Goal: Information Seeking & Learning: Learn about a topic

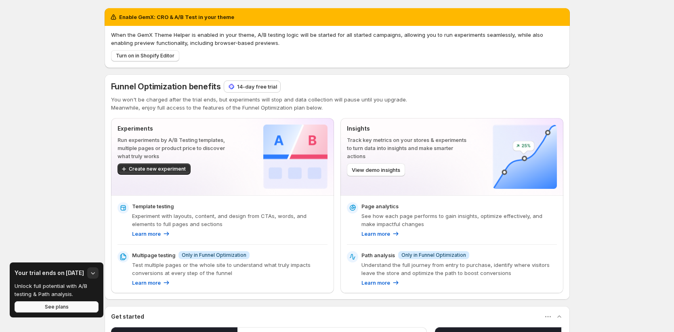
click at [50, 307] on span "See plans" at bounding box center [57, 306] width 24 height 6
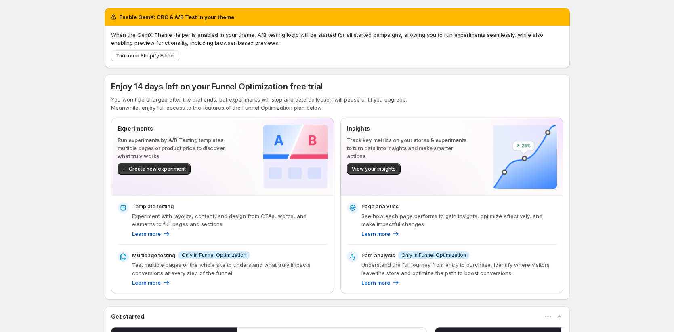
scroll to position [2, 0]
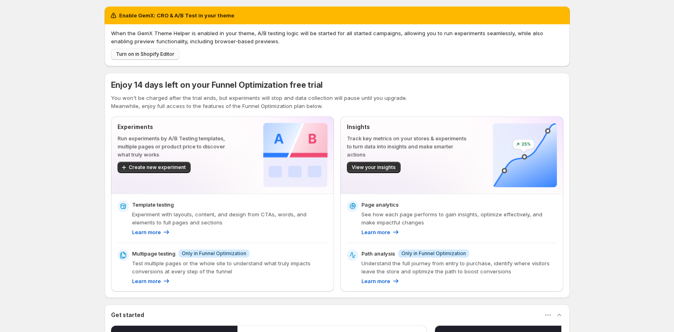
click at [168, 55] on span "Turn on in Shopify Editor" at bounding box center [145, 54] width 59 height 6
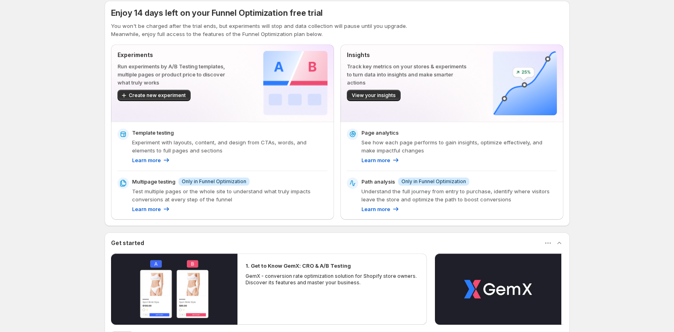
scroll to position [77, 0]
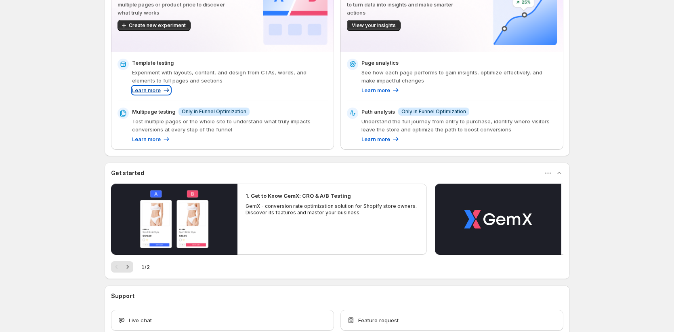
click at [147, 90] on p "Learn more" at bounding box center [146, 90] width 29 height 8
click at [164, 92] on icon at bounding box center [166, 90] width 8 height 8
click at [158, 141] on p "Learn more" at bounding box center [146, 139] width 29 height 8
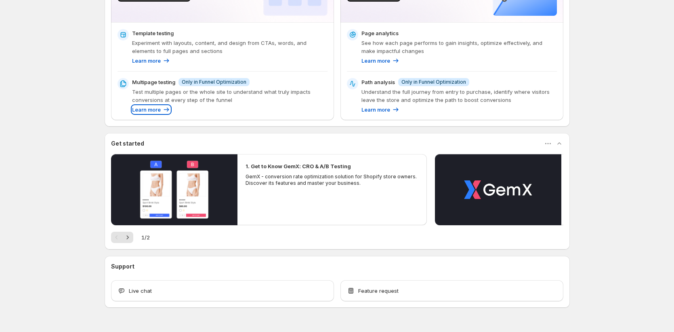
scroll to position [126, 0]
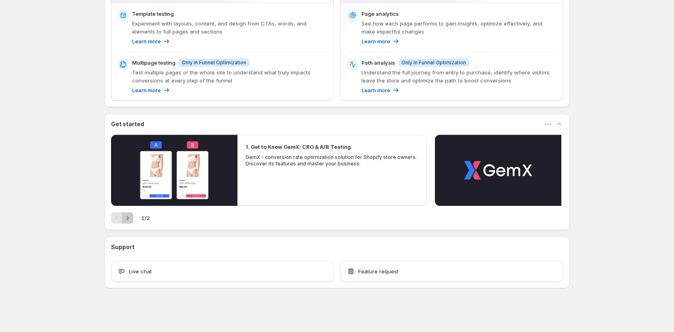
click at [130, 218] on icon "Next" at bounding box center [128, 218] width 8 height 8
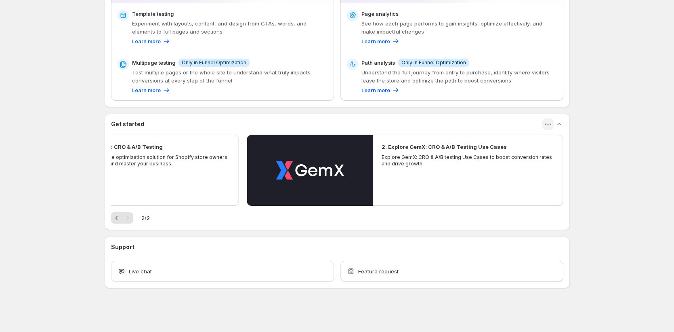
click at [552, 126] on icon "button" at bounding box center [548, 124] width 8 height 8
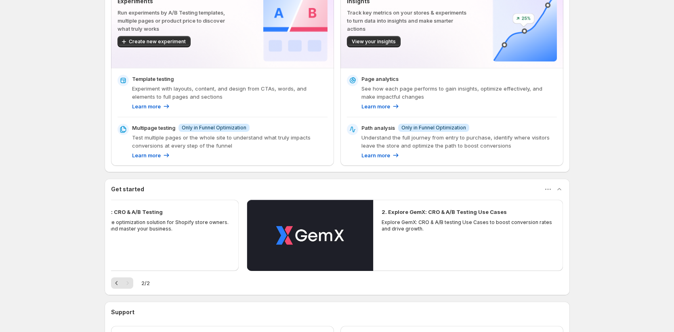
scroll to position [0, 0]
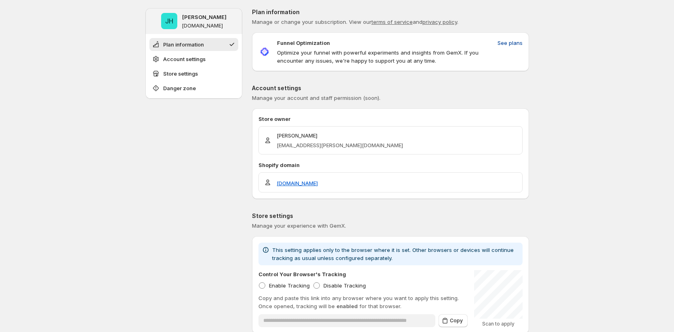
click at [516, 42] on span "See plans" at bounding box center [510, 43] width 25 height 8
